Goal: Find specific page/section

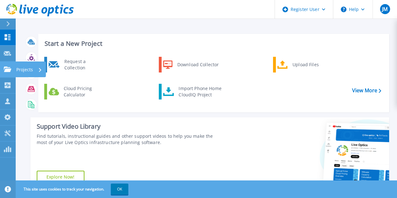
click at [26, 68] on p "Projects" at bounding box center [24, 70] width 17 height 16
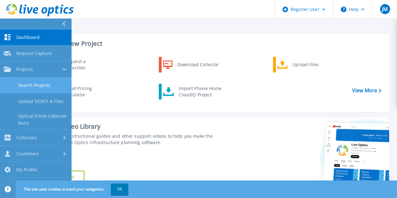
click at [32, 87] on link "Search Projects" at bounding box center [36, 86] width 72 height 16
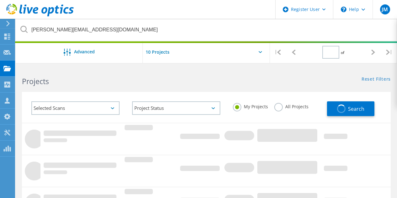
type input "1"
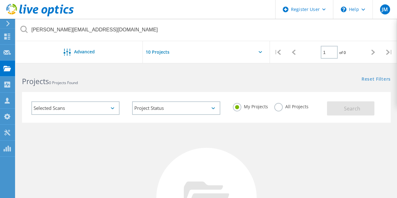
click at [279, 108] on label "All Projects" at bounding box center [291, 106] width 34 height 6
click at [0, 0] on input "All Projects" at bounding box center [0, 0] width 0 height 0
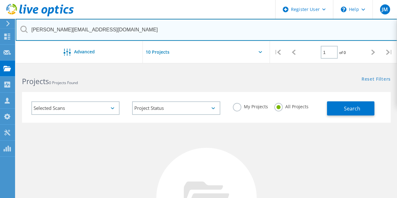
click at [156, 32] on input "Andy.Peoples@terex.com" at bounding box center [207, 30] width 382 height 22
type input "A"
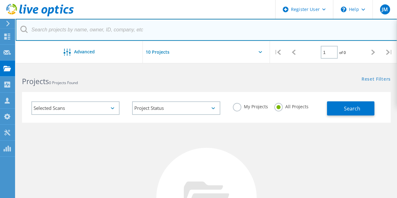
type input "P"
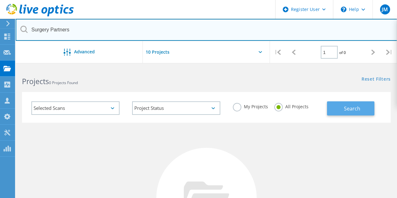
type input "Surgery Partners"
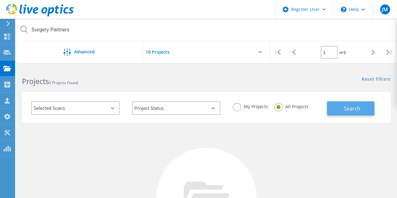
click at [357, 109] on span "Search" at bounding box center [352, 108] width 16 height 7
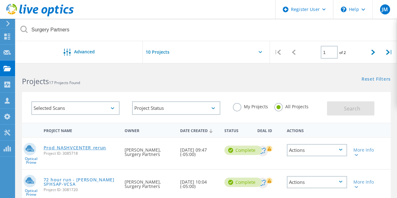
click at [78, 150] on link "Prod_NASHVCENTER_rerun" at bounding box center [75, 148] width 62 height 4
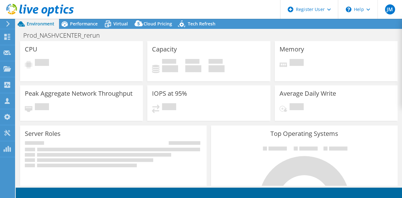
select select "USD"
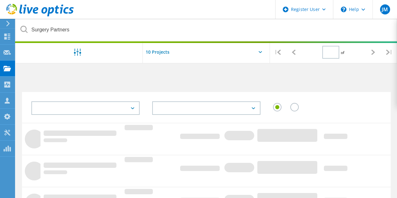
type input "1"
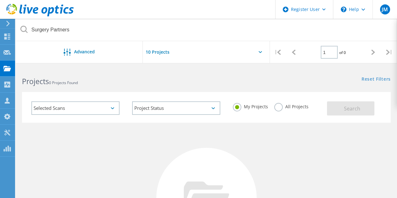
click at [284, 109] on div "All Projects" at bounding box center [291, 107] width 34 height 9
click at [277, 105] on label "All Projects" at bounding box center [291, 106] width 34 height 6
click at [0, 0] on input "All Projects" at bounding box center [0, 0] width 0 height 0
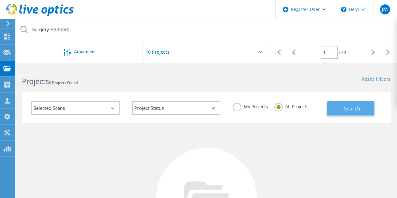
click at [357, 109] on span "Search" at bounding box center [352, 108] width 16 height 7
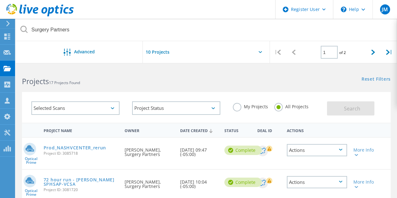
scroll to position [63, 0]
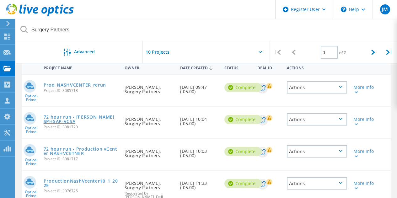
click at [85, 114] on div "72 hour run - Carothers SPHSAP-VCSA Project ID: 3081720" at bounding box center [80, 121] width 81 height 28
click at [103, 117] on link "72 hour run - Carothers SPHSAP-VCSA" at bounding box center [81, 119] width 75 height 9
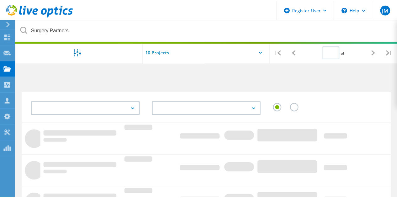
scroll to position [63, 0]
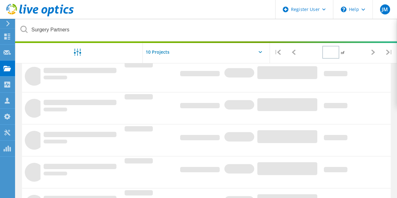
type input "1"
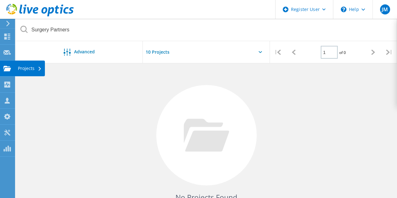
click at [26, 70] on div "Projects" at bounding box center [30, 68] width 24 height 4
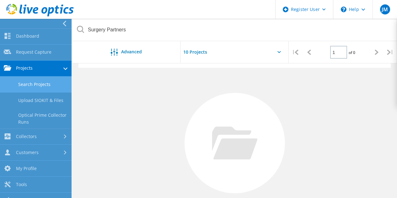
click at [65, 22] on icon at bounding box center [64, 24] width 5 height 6
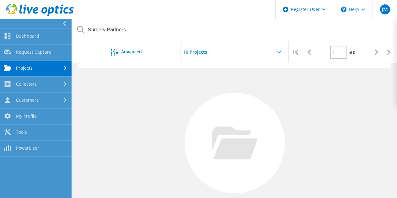
click at [47, 69] on link "Projects" at bounding box center [36, 69] width 72 height 16
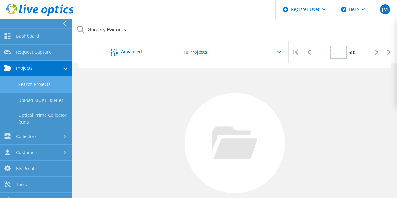
click at [45, 83] on link "Search Projects" at bounding box center [36, 85] width 72 height 16
click at [56, 86] on link "Search Projects" at bounding box center [36, 85] width 72 height 16
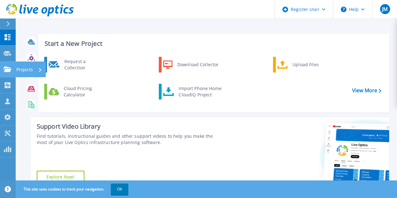
click at [25, 69] on p "Projects" at bounding box center [24, 70] width 17 height 16
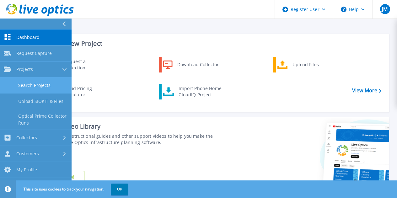
click at [39, 83] on link "Search Projects" at bounding box center [36, 86] width 72 height 16
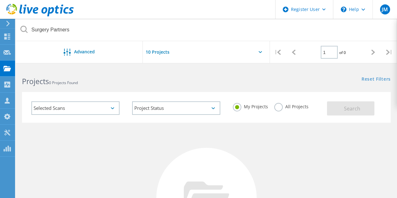
click at [299, 106] on label "All Projects" at bounding box center [291, 106] width 34 height 6
click at [0, 0] on input "All Projects" at bounding box center [0, 0] width 0 height 0
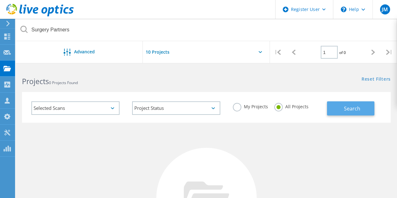
click at [369, 109] on button "Search" at bounding box center [350, 108] width 47 height 14
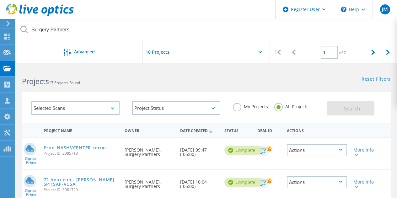
click at [96, 149] on link "Prod_NASHVCENTER_rerun" at bounding box center [75, 148] width 62 height 4
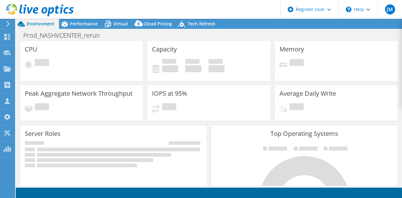
select select "USD"
